Goal: Task Accomplishment & Management: Manage account settings

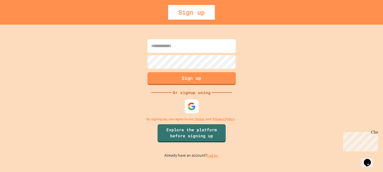
click at [189, 110] on img at bounding box center [191, 106] width 8 height 8
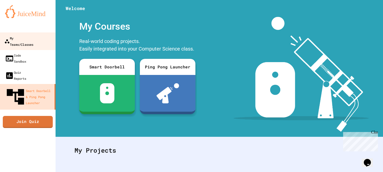
click at [31, 41] on div "My Teams/Classes" at bounding box center [18, 41] width 29 height 12
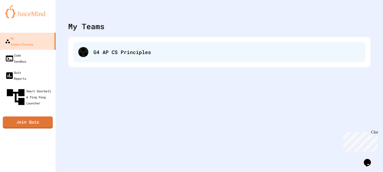
click at [98, 49] on div "G4 AP CS Principles" at bounding box center [226, 52] width 267 height 8
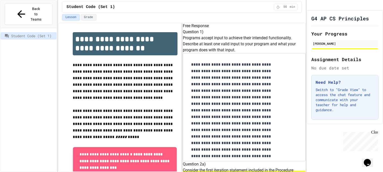
scroll to position [111, 0]
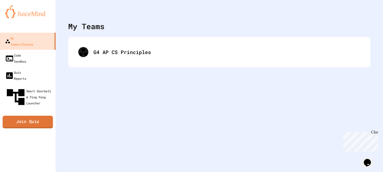
click at [31, 116] on link "Join Quiz" at bounding box center [28, 122] width 50 height 13
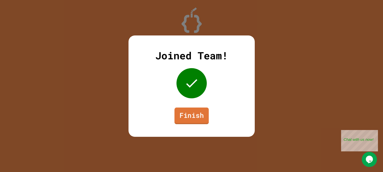
click at [189, 116] on link "Finish" at bounding box center [191, 116] width 34 height 17
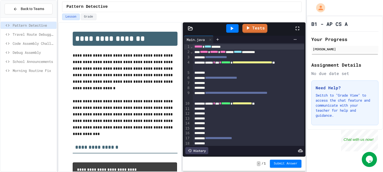
scroll to position [16, 0]
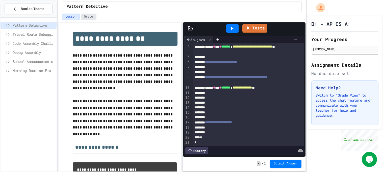
click at [88, 18] on button "Grade" at bounding box center [89, 17] width 16 height 7
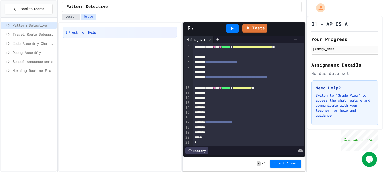
click at [74, 17] on button "Lesson" at bounding box center [70, 17] width 17 height 7
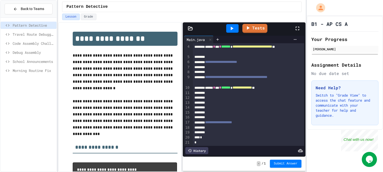
click at [40, 33] on span "Travel Route Debugger" at bounding box center [34, 34] width 42 height 5
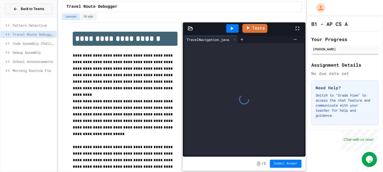
click at [42, 7] on span "Back to Teams" at bounding box center [32, 8] width 23 height 5
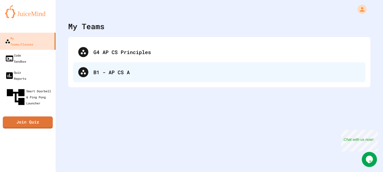
click at [112, 73] on div "B1 - AP CS A" at bounding box center [226, 73] width 267 height 8
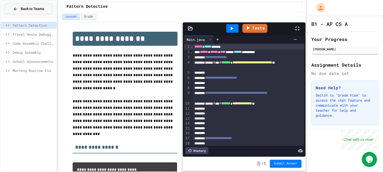
click at [29, 11] on span "Back to Teams" at bounding box center [32, 8] width 23 height 5
